Goal: Information Seeking & Learning: Learn about a topic

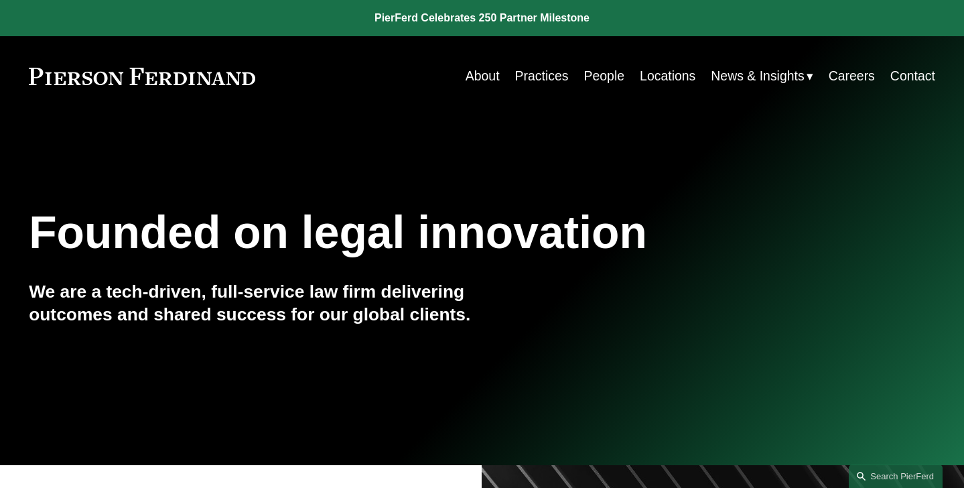
click at [595, 80] on link "People" at bounding box center [604, 76] width 41 height 26
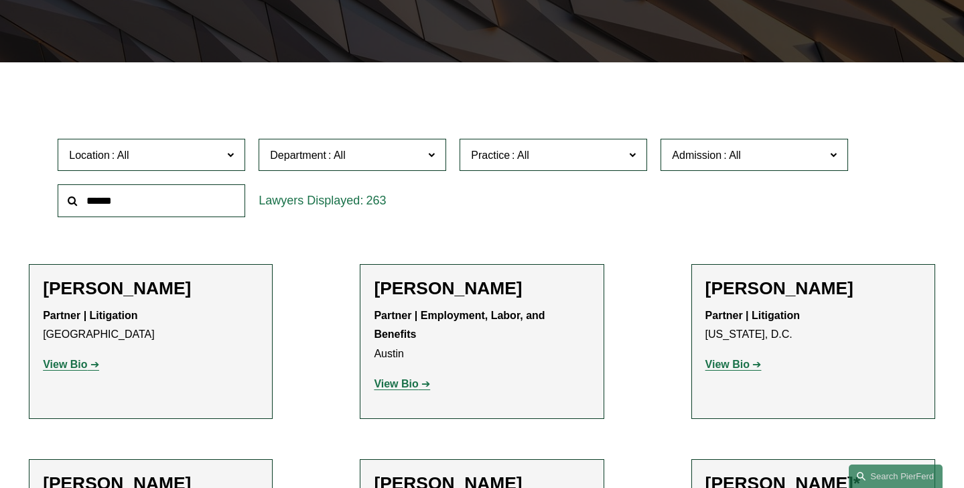
scroll to position [321, 0]
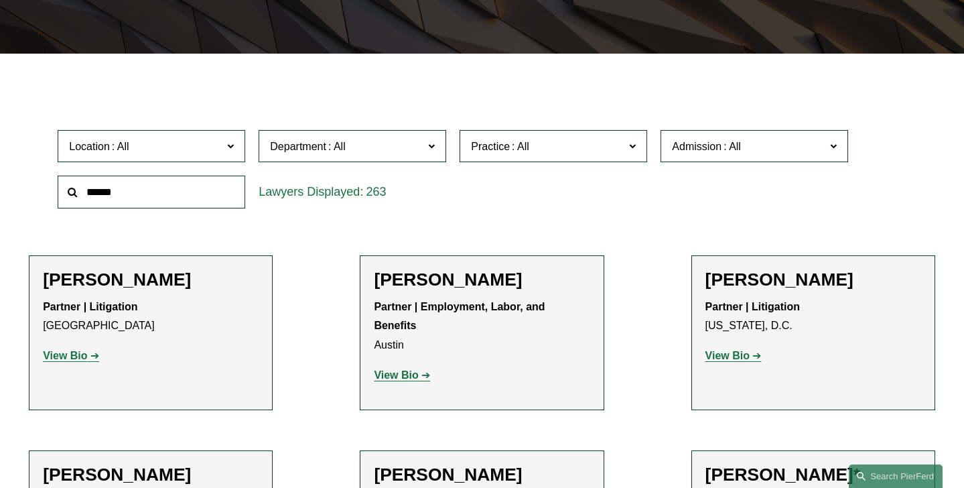
click at [530, 142] on span at bounding box center [520, 146] width 21 height 11
click at [0, 0] on link "All" at bounding box center [0, 0] width 0 height 0
click at [576, 151] on span "Practice All" at bounding box center [547, 146] width 153 height 18
drag, startPoint x: 646, startPoint y: 175, endPoint x: 639, endPoint y: 211, distance: 36.9
click at [0, 0] on ul "All Antitrust Counseling Appellate Arbitration and Mediation Banking and Financ…" at bounding box center [0, 0] width 0 height 0
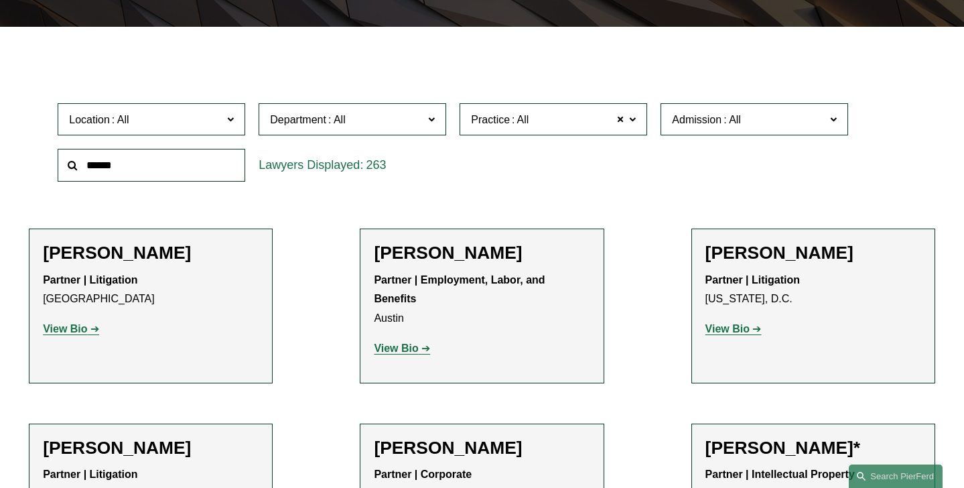
scroll to position [375, 0]
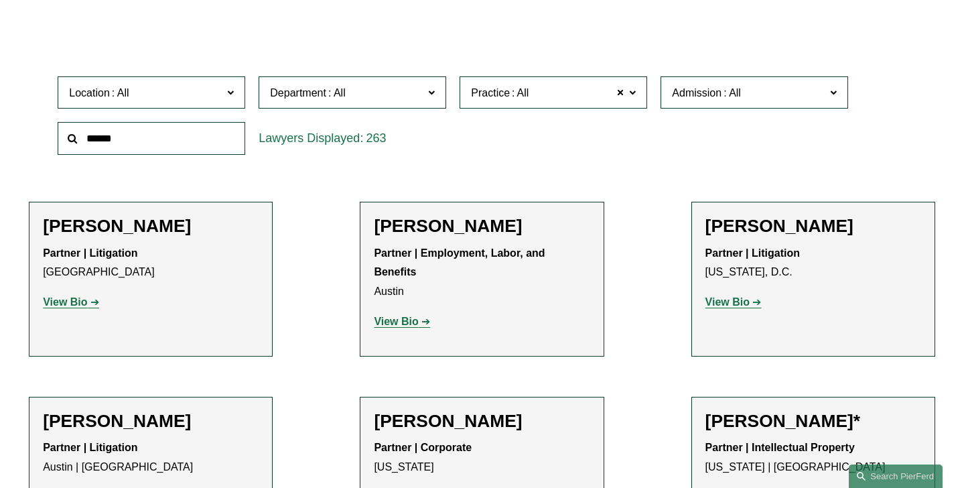
click at [682, 158] on div "Location All [GEOGRAPHIC_DATA] [GEOGRAPHIC_DATA] [GEOGRAPHIC_DATA] [GEOGRAPHIC_…" at bounding box center [482, 116] width 862 height 92
click at [623, 95] on span at bounding box center [621, 92] width 8 height 17
click at [633, 96] on span at bounding box center [632, 91] width 7 height 17
drag, startPoint x: 646, startPoint y: 119, endPoint x: 635, endPoint y: 188, distance: 70.5
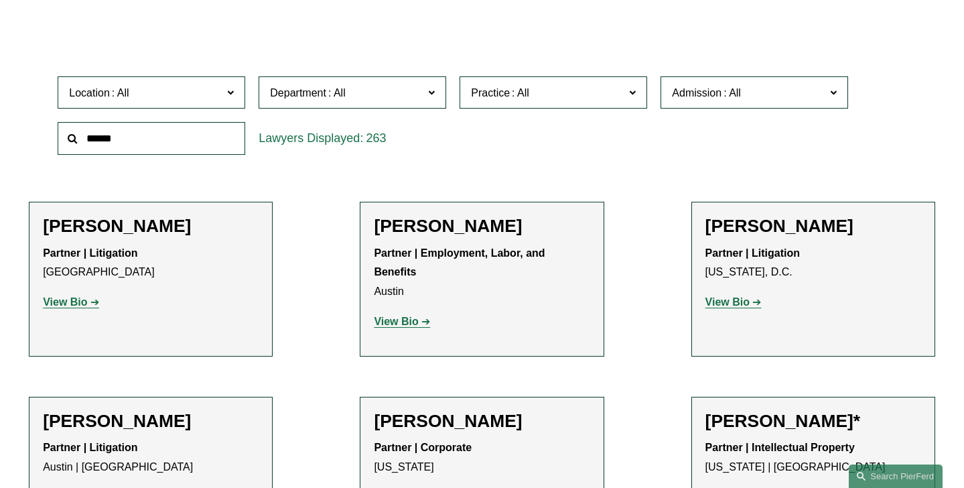
click at [0, 0] on ul "All Antitrust Counseling Appellate Arbitration and Mediation Banking and Financ…" at bounding box center [0, 0] width 0 height 0
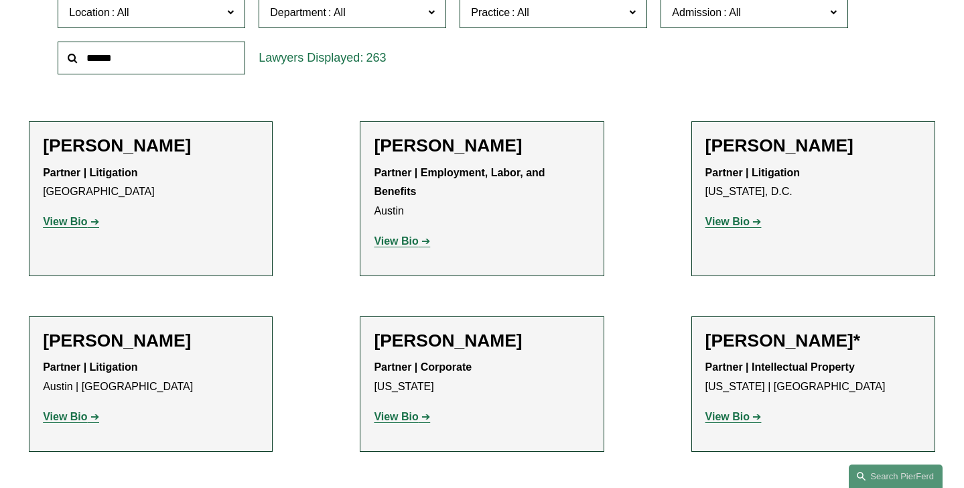
scroll to position [1200, 0]
click at [0, 0] on link "Healthcare" at bounding box center [0, 0] width 0 height 0
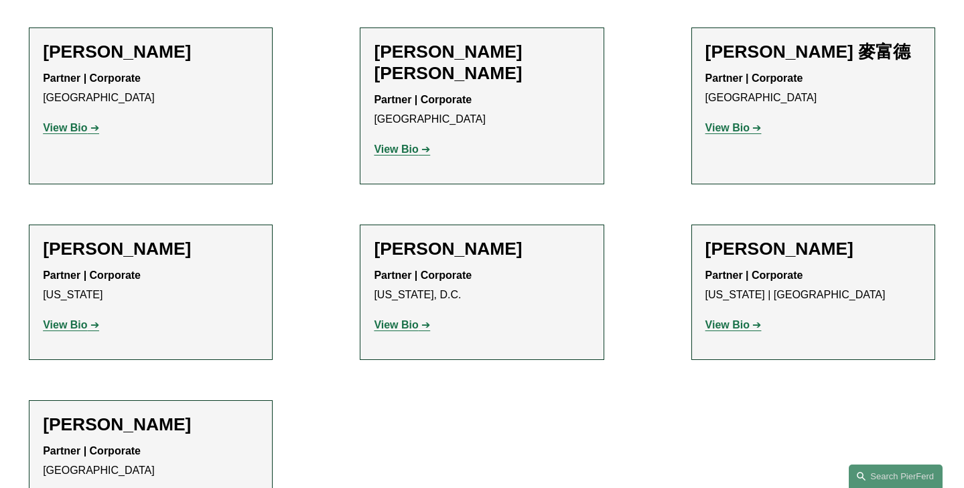
scroll to position [1094, 0]
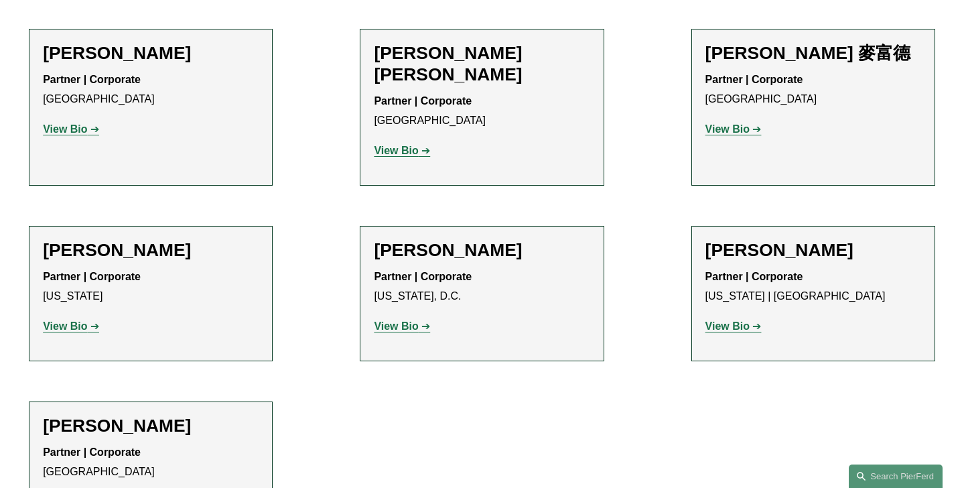
click at [421, 240] on h2 "[PERSON_NAME]" at bounding box center [482, 250] width 216 height 21
click at [402, 320] on strong "View Bio" at bounding box center [396, 325] width 44 height 11
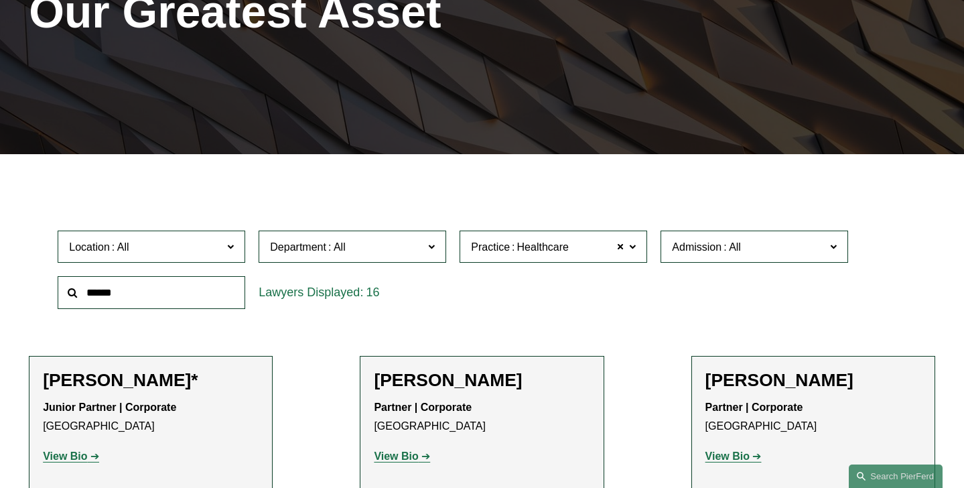
scroll to position [214, 0]
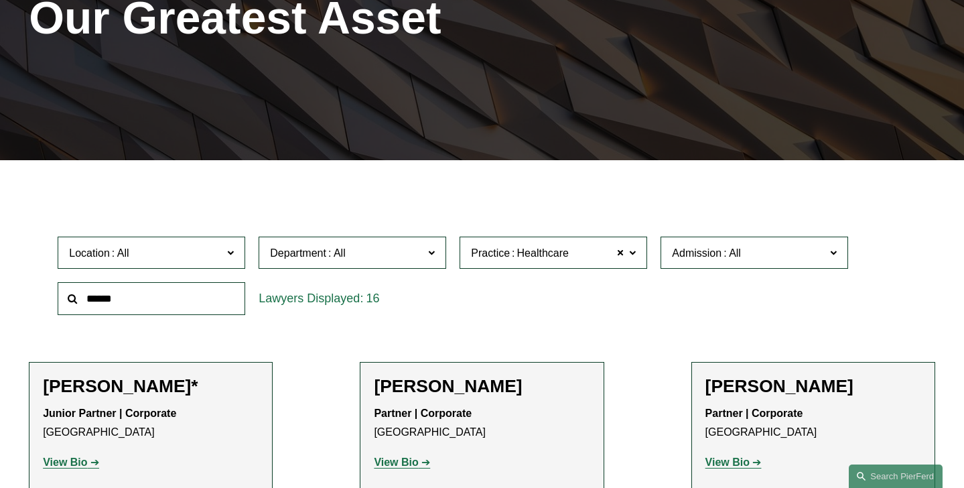
click at [633, 257] on span at bounding box center [632, 251] width 7 height 17
drag, startPoint x: 644, startPoint y: 355, endPoint x: 646, endPoint y: 365, distance: 10.3
click at [0, 0] on ul "All Antitrust Counseling Appellate Arbitration and Mediation Banking and Financ…" at bounding box center [0, 0] width 0 height 0
click at [619, 253] on span at bounding box center [621, 252] width 8 height 17
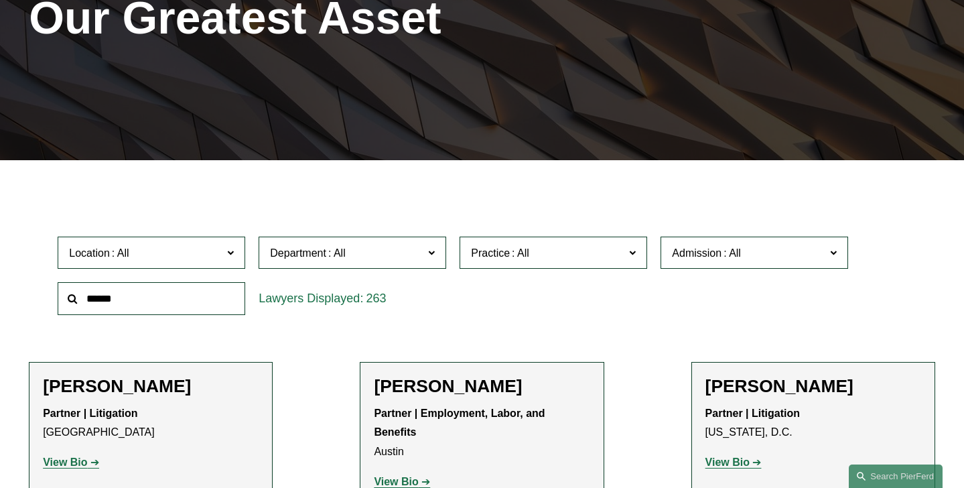
drag, startPoint x: 645, startPoint y: 359, endPoint x: 637, endPoint y: 399, distance: 41.7
click at [0, 0] on ul "All Antitrust Counseling Appellate Arbitration and Mediation Banking and Financ…" at bounding box center [0, 0] width 0 height 0
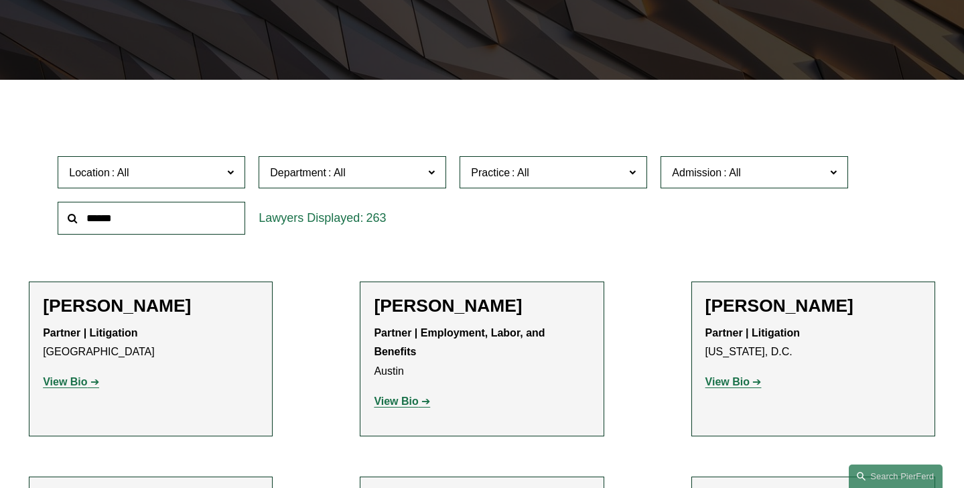
scroll to position [2684, 0]
click at [0, 0] on link "White Collar Defense & Investigations" at bounding box center [0, 0] width 0 height 0
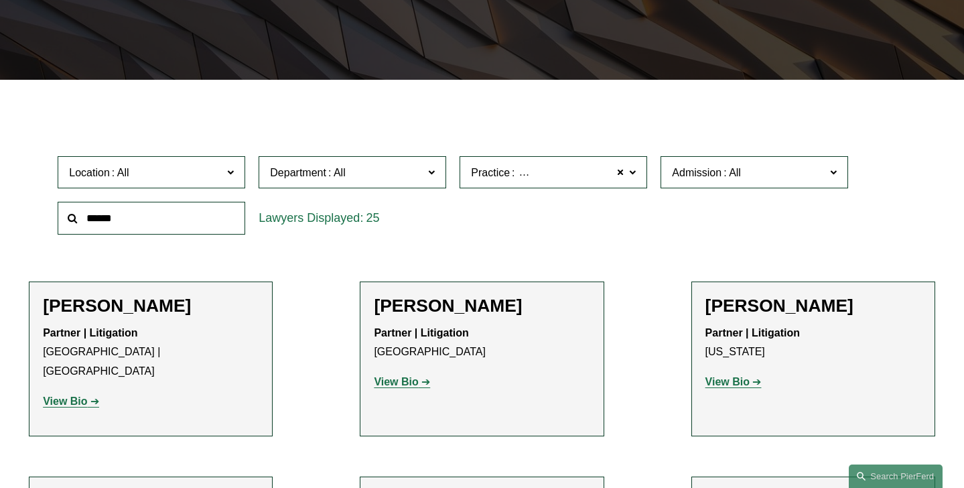
click at [324, 178] on span "Department" at bounding box center [298, 172] width 56 height 11
click at [0, 0] on link "Litigation" at bounding box center [0, 0] width 0 height 0
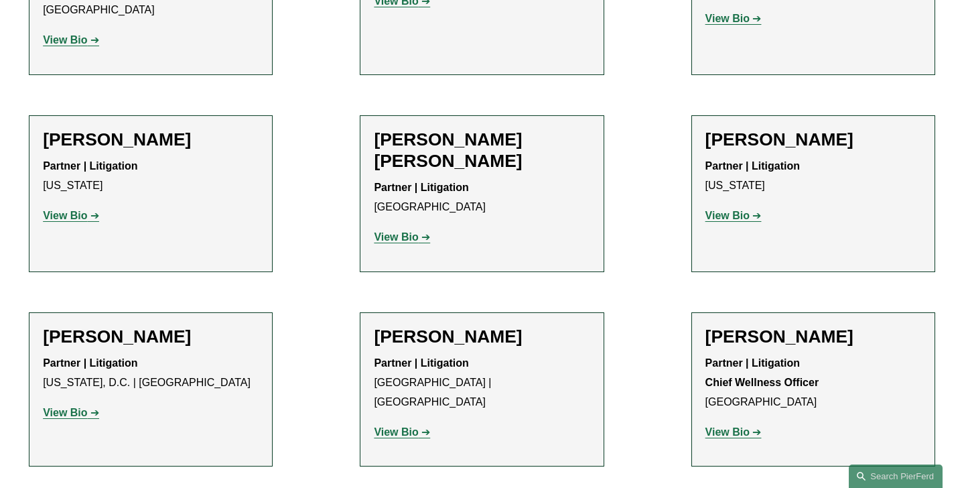
scroll to position [1351, 0]
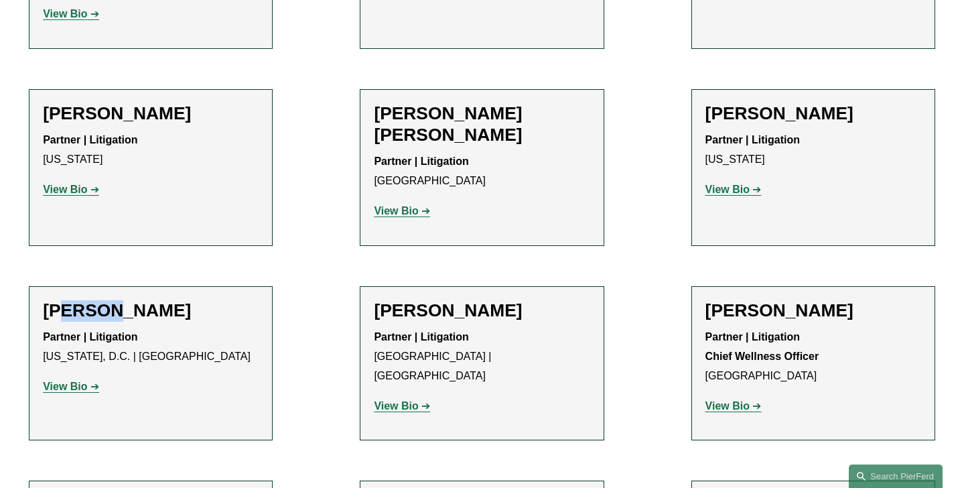
click at [70, 300] on h2 "[PERSON_NAME]" at bounding box center [151, 310] width 216 height 21
click at [70, 381] on strong "View Bio" at bounding box center [65, 386] width 44 height 11
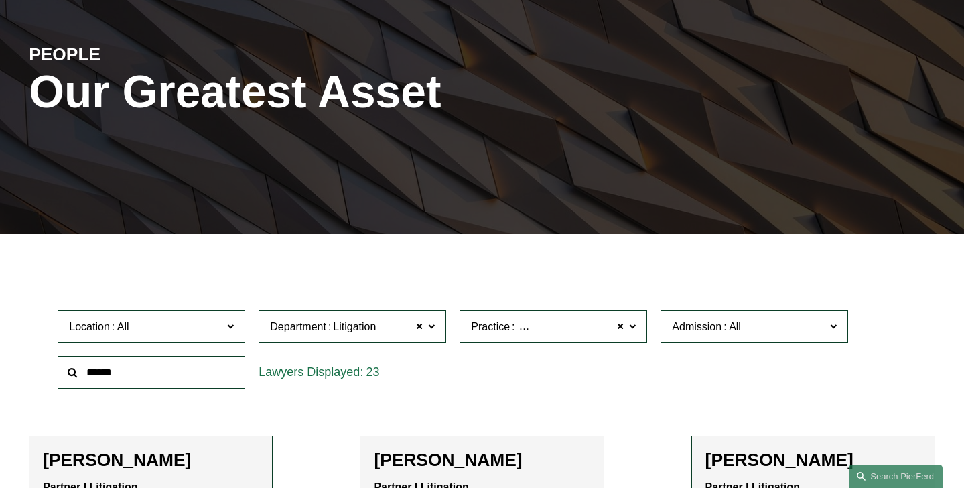
scroll to position [131, 0]
